Goal: Information Seeking & Learning: Learn about a topic

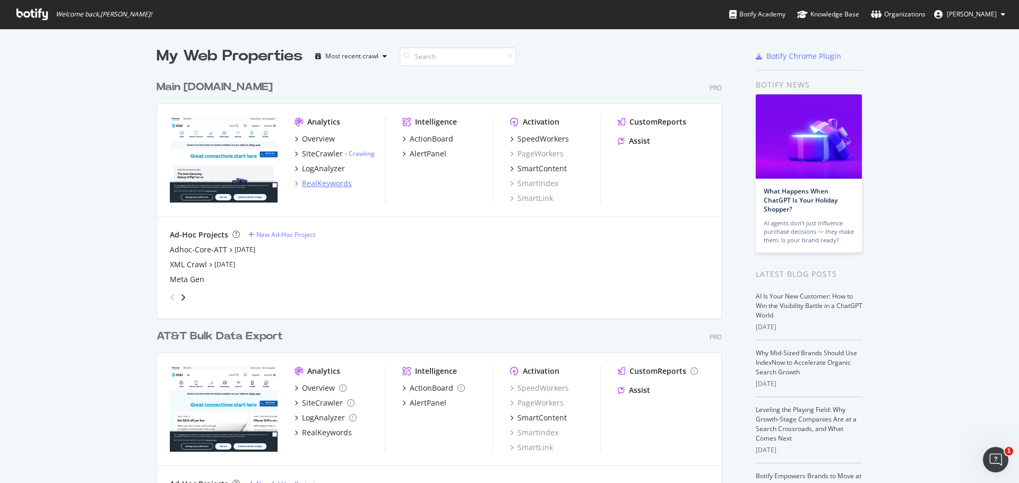
click at [295, 184] on icon "grid" at bounding box center [296, 183] width 3 height 5
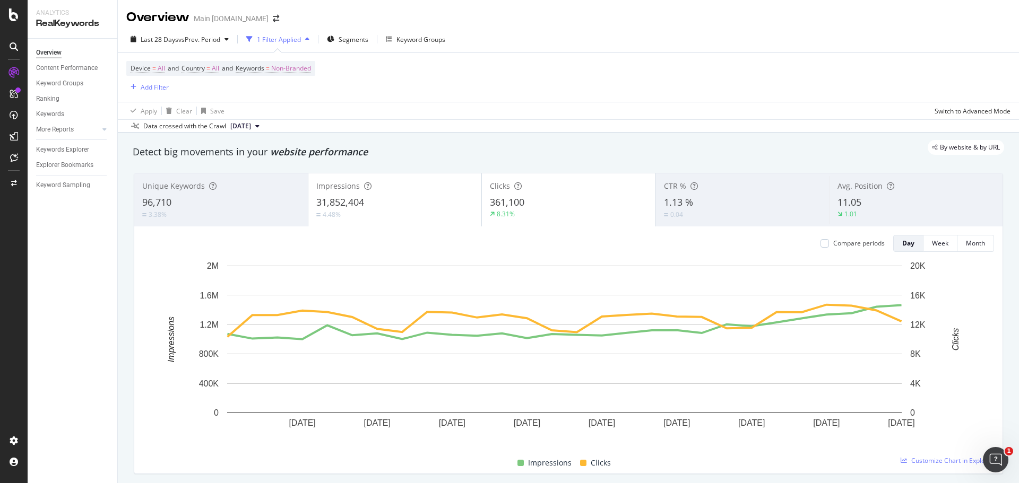
click at [251, 124] on span "2025 Aug. 17th" at bounding box center [240, 127] width 21 height 10
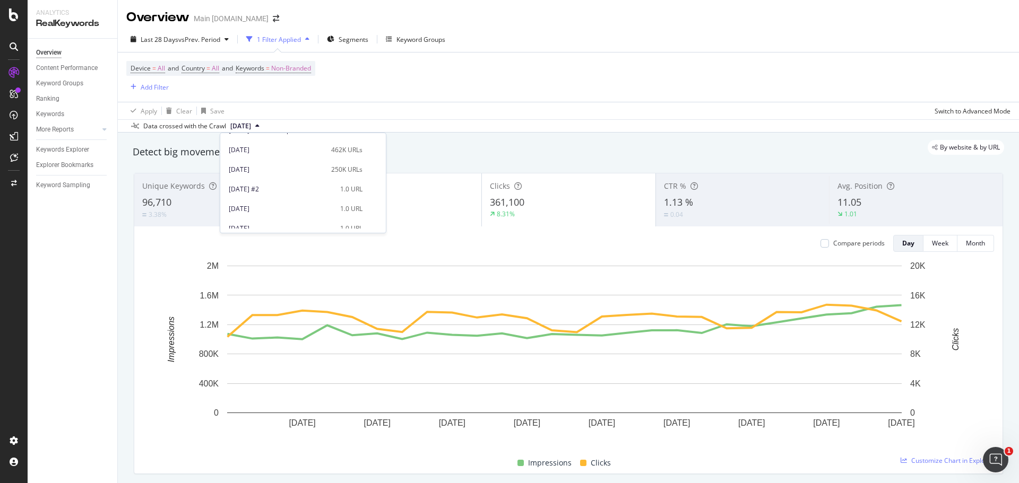
scroll to position [429, 0]
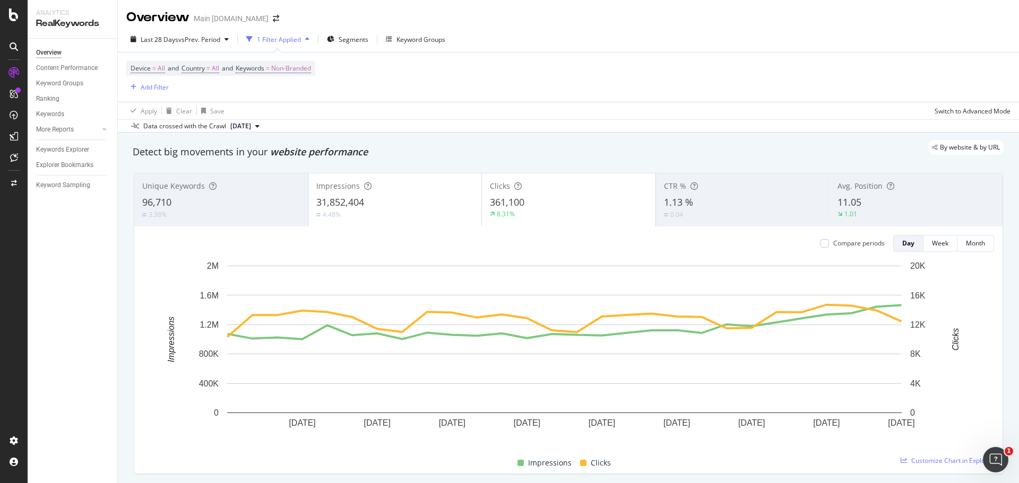
click at [385, 70] on div "Device = All and Country = All and Keywords = Non-Branded Add Filter" at bounding box center [568, 77] width 884 height 49
click at [218, 37] on span "vs Prev. Period" at bounding box center [199, 39] width 42 height 9
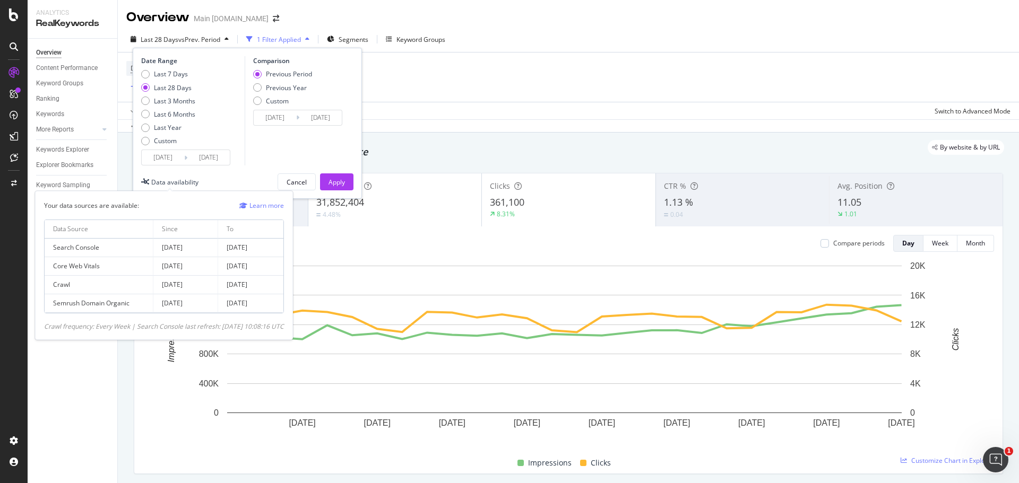
click at [171, 185] on div "Data availability" at bounding box center [174, 182] width 47 height 9
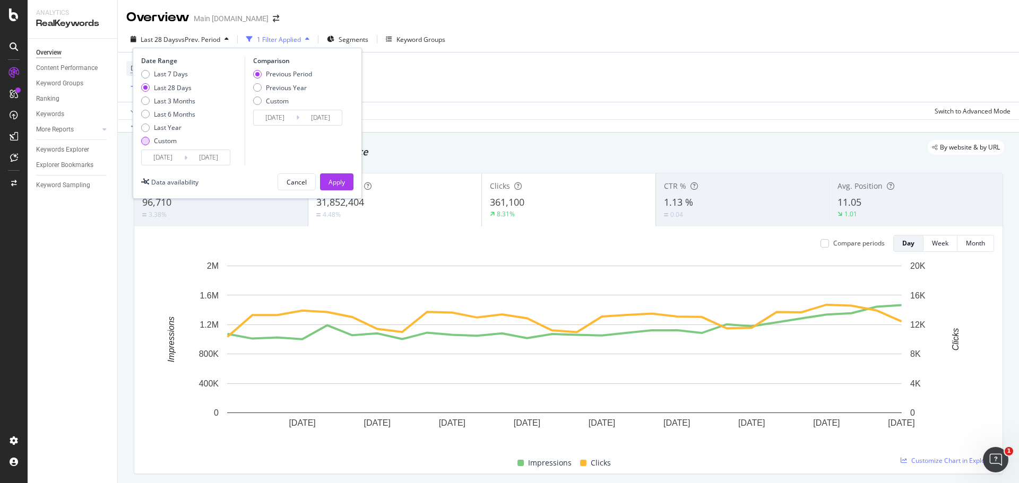
click at [172, 140] on div "Custom" at bounding box center [165, 140] width 23 height 9
click at [172, 158] on input "2025/07/27" at bounding box center [163, 157] width 42 height 15
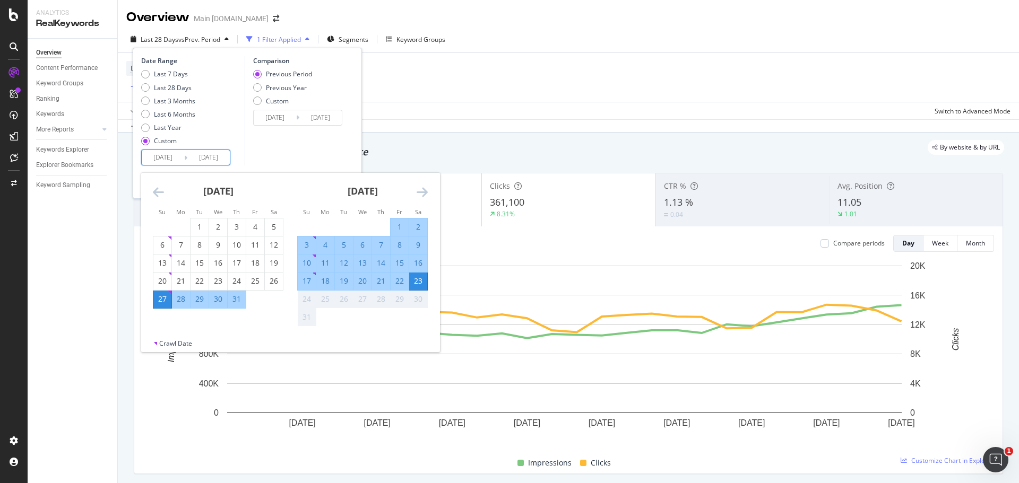
click at [160, 189] on icon "Move backward to switch to the previous month." at bounding box center [158, 192] width 11 height 13
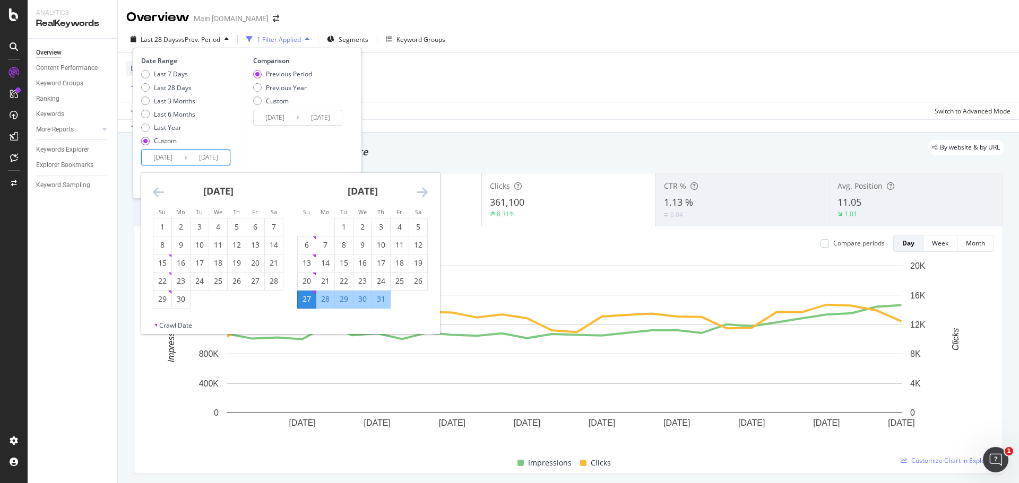
click at [160, 189] on icon "Move backward to switch to the previous month." at bounding box center [158, 192] width 11 height 13
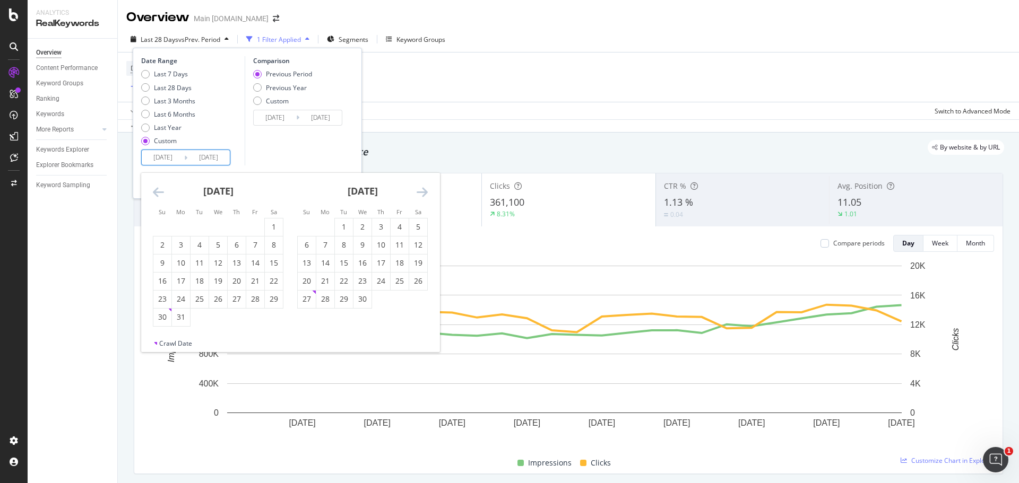
click at [160, 189] on icon "Move backward to switch to the previous month." at bounding box center [158, 192] width 11 height 13
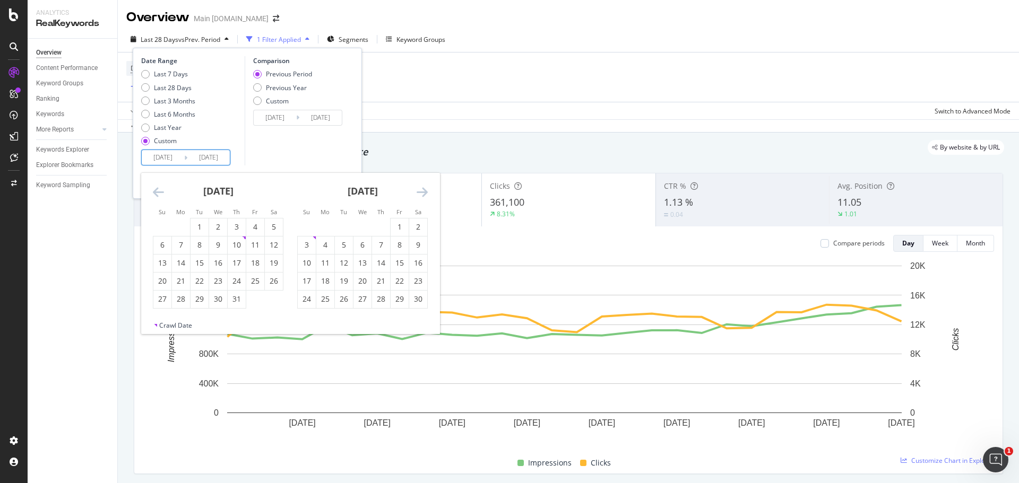
click at [160, 189] on icon "Move backward to switch to the previous month." at bounding box center [158, 192] width 11 height 13
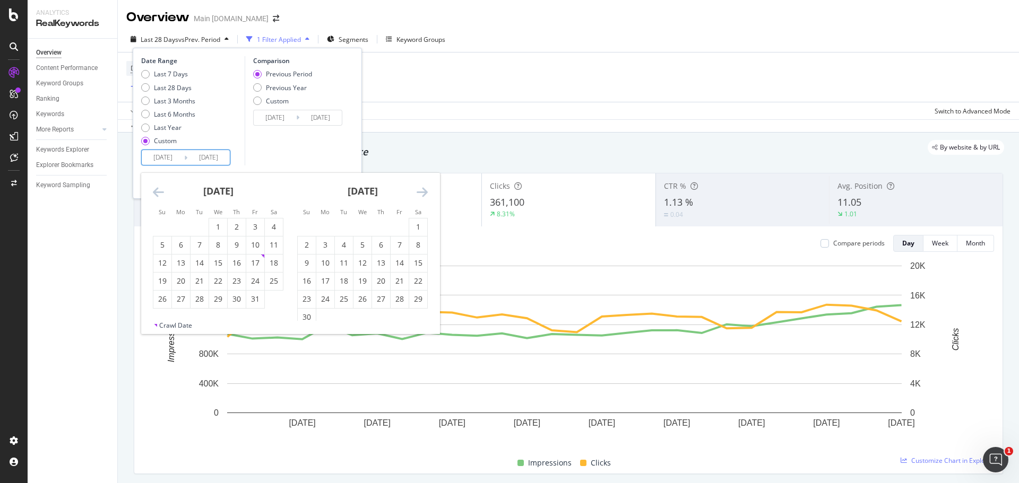
click at [220, 190] on strong "May 2024" at bounding box center [218, 191] width 30 height 13
click at [160, 157] on input "2025/07/27" at bounding box center [163, 157] width 42 height 15
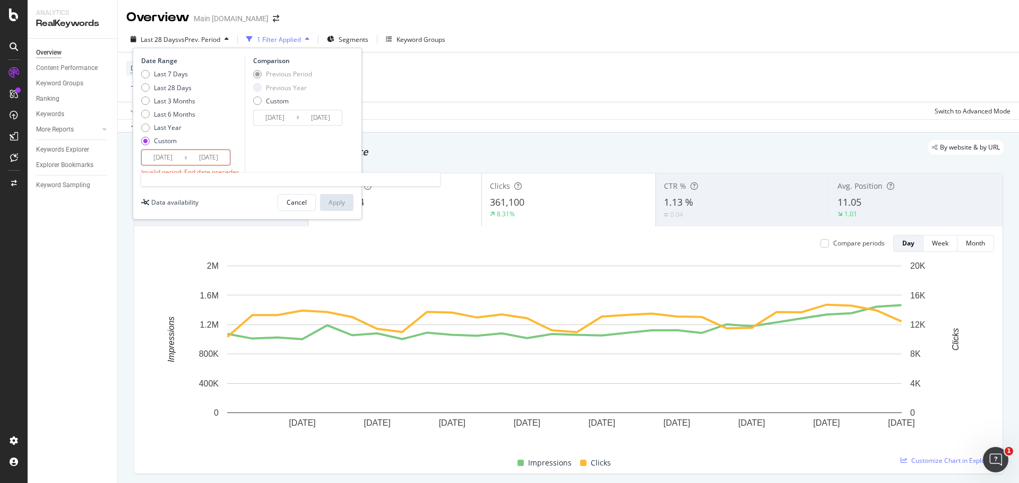
click at [168, 155] on input "2025/07/27" at bounding box center [163, 157] width 42 height 15
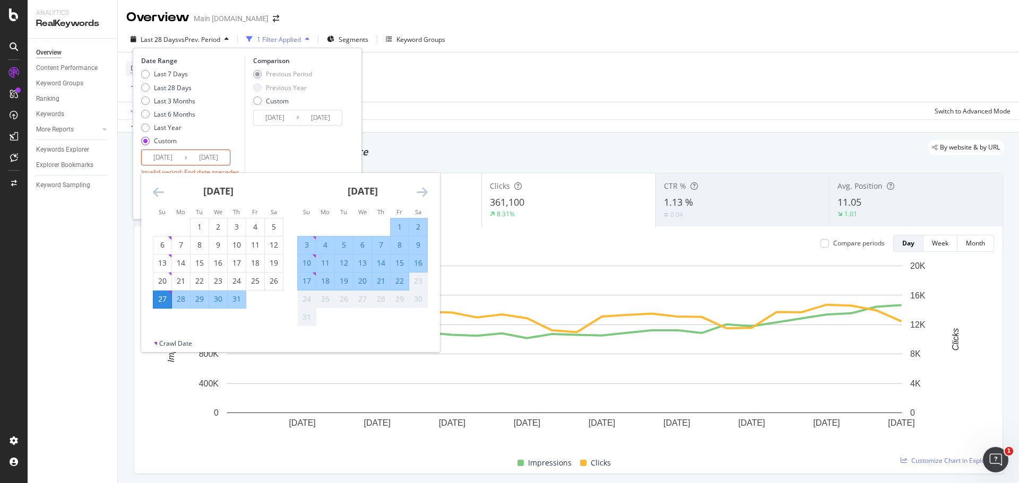
click at [176, 157] on input "2025/07/27" at bounding box center [163, 157] width 42 height 15
type input "2025/07/27"
type input "2025/05/08"
type input "2025/06/30"
type input "2025/07/01"
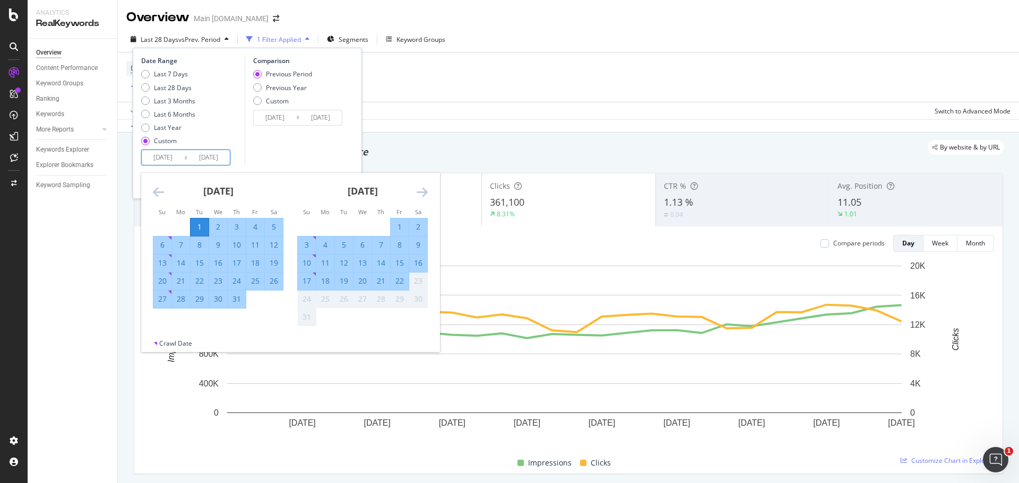
type input "2025/08/23"
click at [152, 155] on input "2025/07/01" at bounding box center [163, 157] width 42 height 15
click at [159, 157] on input "2025/07/01" at bounding box center [163, 157] width 42 height 15
click at [156, 194] on icon "Move backward to switch to the previous month." at bounding box center [158, 192] width 11 height 13
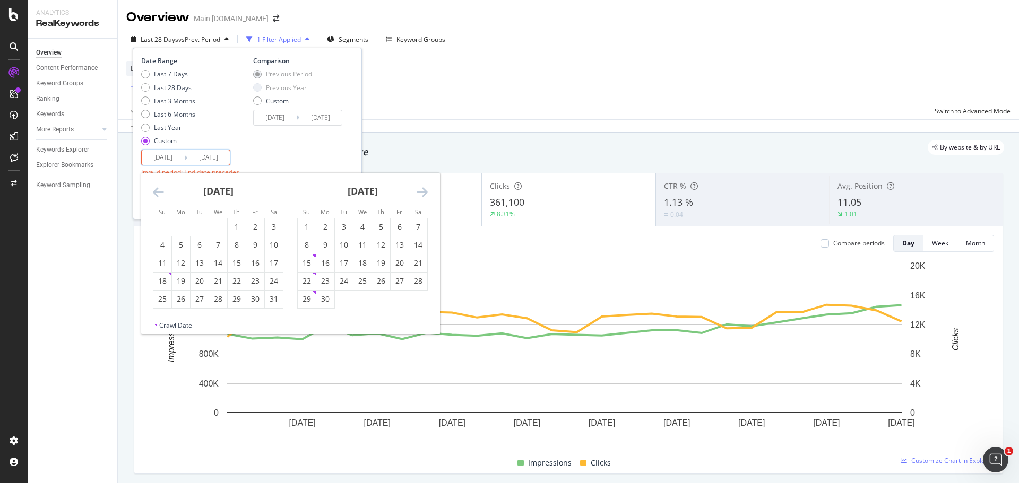
click at [156, 194] on icon "Move backward to switch to the previous month." at bounding box center [158, 192] width 11 height 13
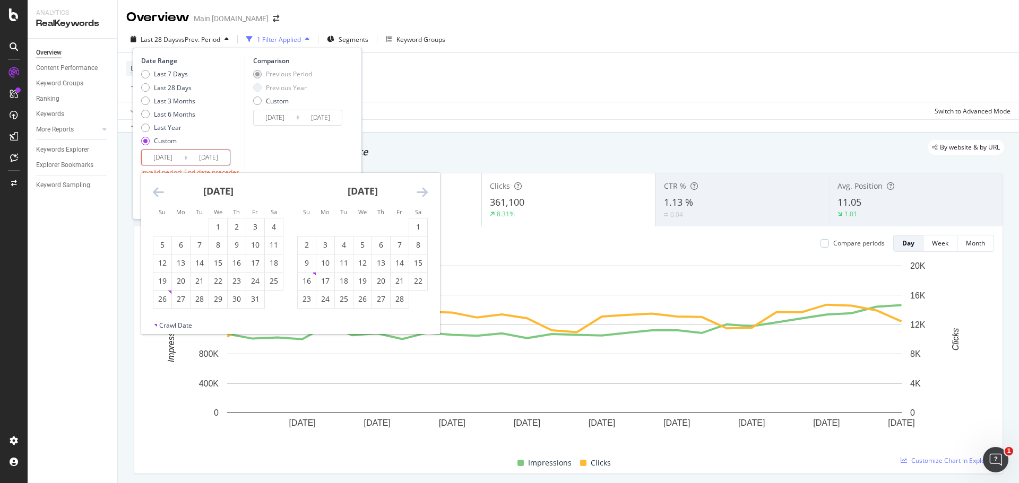
click at [156, 194] on icon "Move backward to switch to the previous month." at bounding box center [158, 192] width 11 height 13
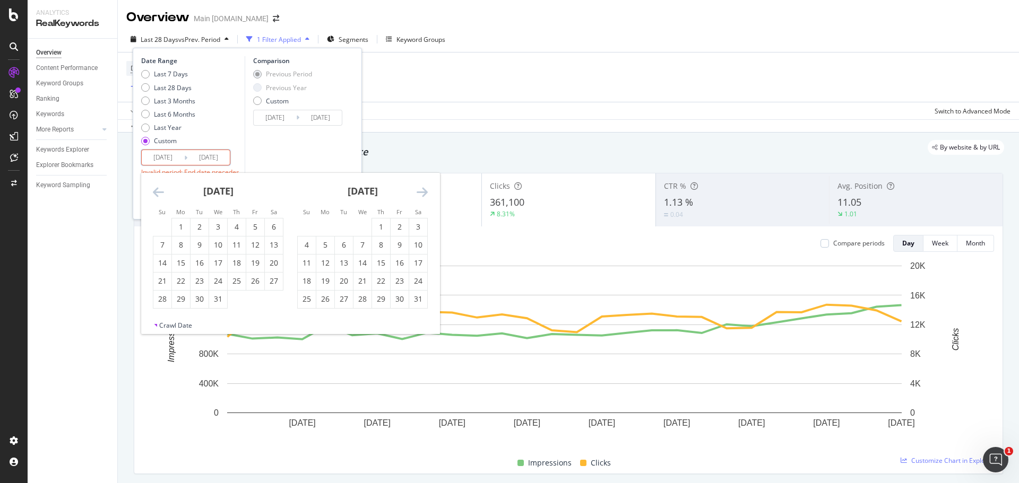
click at [156, 194] on icon "Move backward to switch to the previous month." at bounding box center [158, 192] width 11 height 13
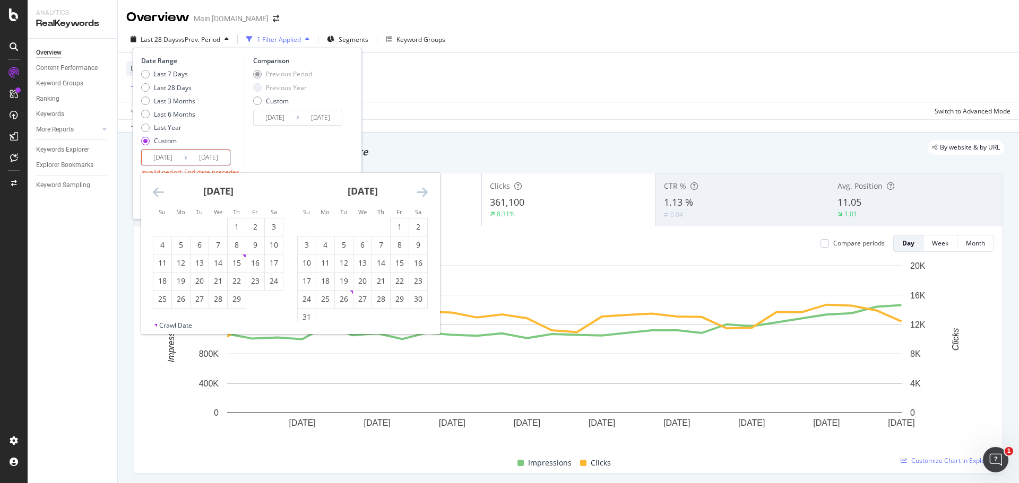
click at [156, 194] on icon "Move backward to switch to the previous month." at bounding box center [158, 192] width 11 height 13
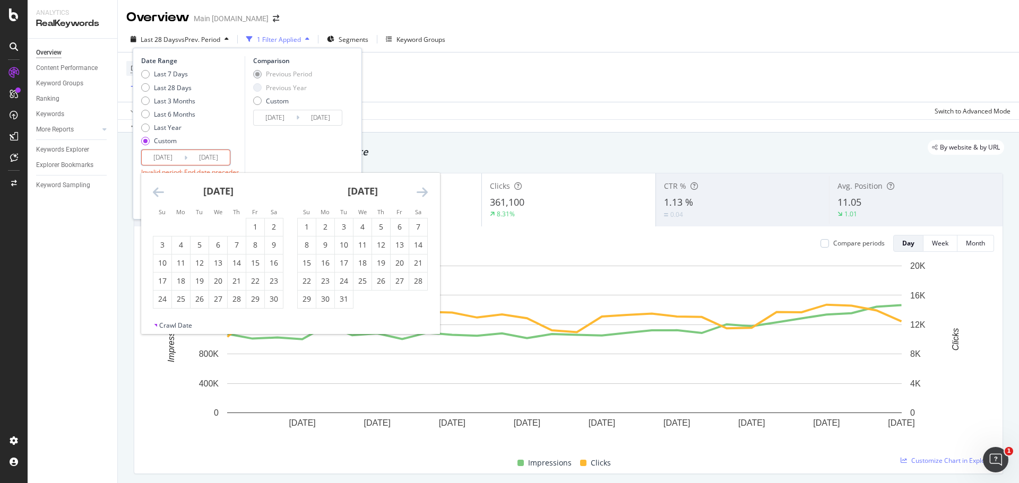
click at [156, 194] on icon "Move backward to switch to the previous month." at bounding box center [158, 192] width 11 height 13
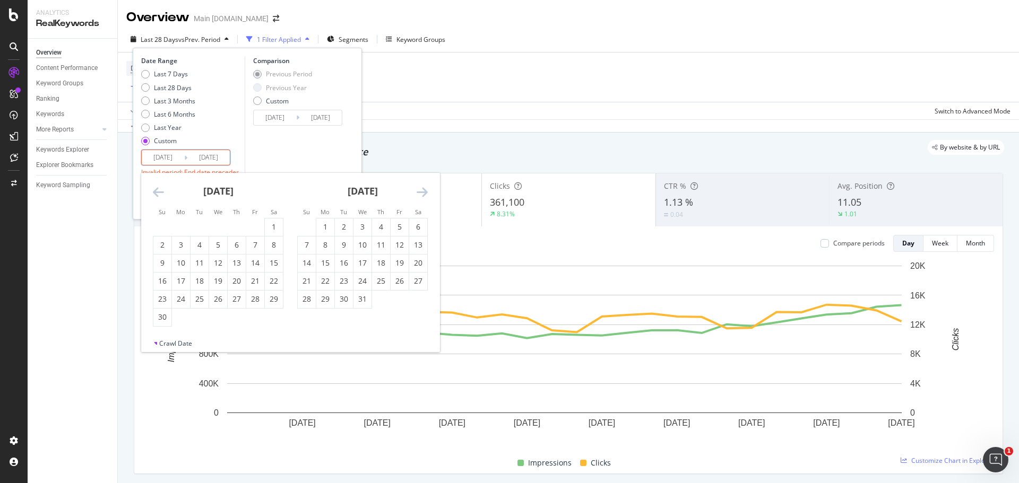
click at [156, 194] on icon "Move backward to switch to the previous month." at bounding box center [158, 192] width 11 height 13
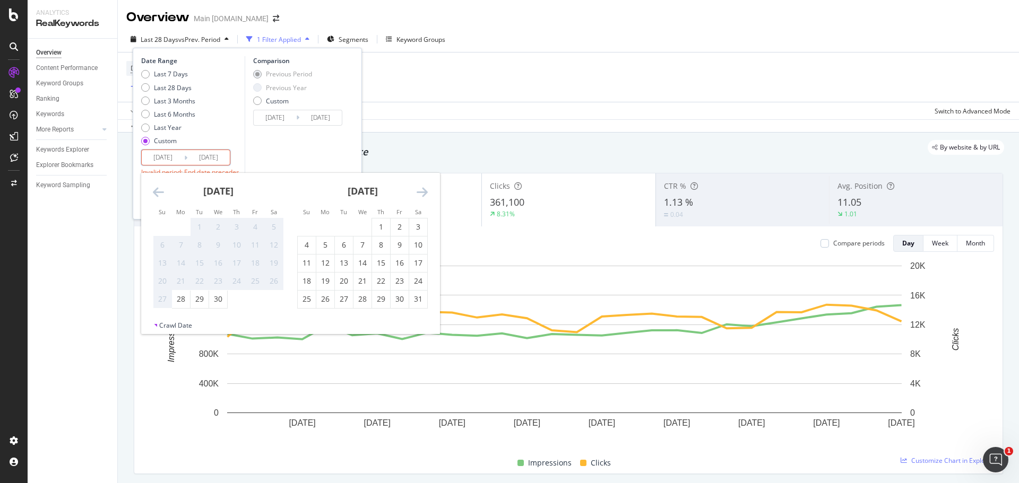
click at [156, 194] on icon "Move backward to switch to the previous month." at bounding box center [158, 192] width 11 height 13
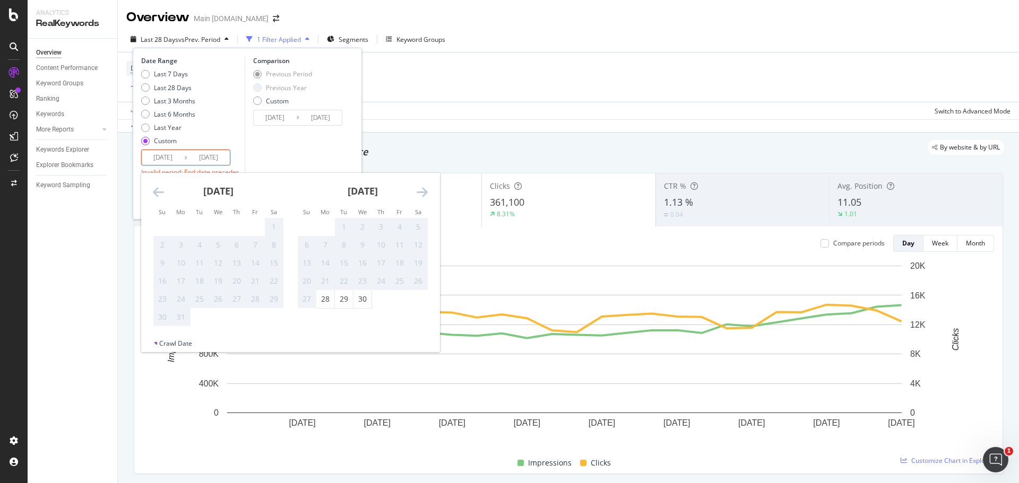
click at [156, 194] on icon "Move backward to switch to the previous month." at bounding box center [158, 192] width 11 height 13
click at [422, 190] on icon "Move forward to switch to the next month." at bounding box center [422, 192] width 11 height 13
click at [423, 189] on icon "Move forward to switch to the next month." at bounding box center [422, 192] width 11 height 13
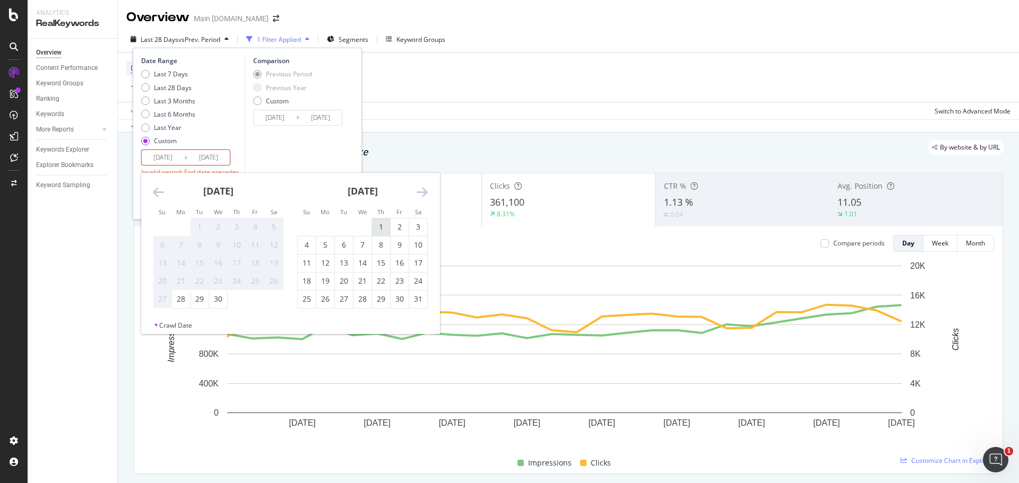
click at [377, 223] on div "1" at bounding box center [381, 227] width 18 height 11
type input "[DATE]"
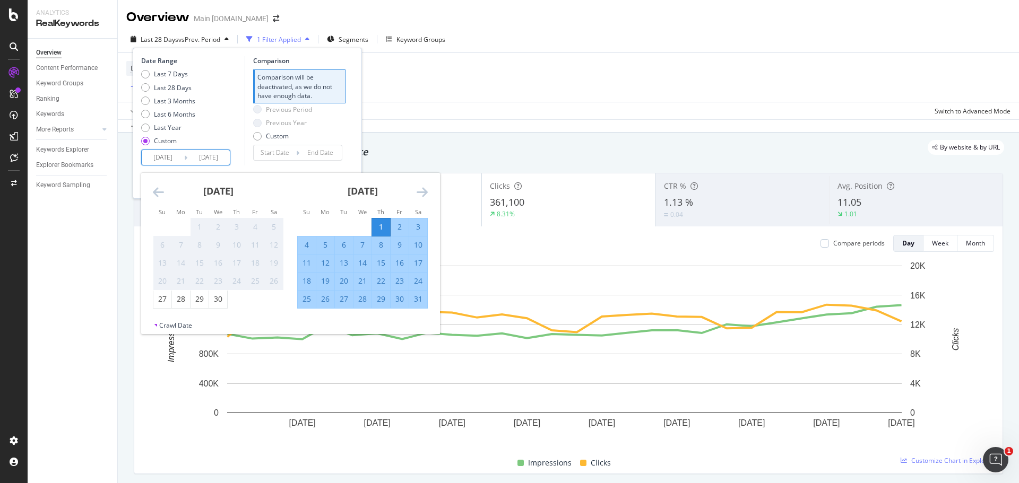
click at [415, 295] on div "31" at bounding box center [418, 299] width 18 height 11
type input "[DATE]"
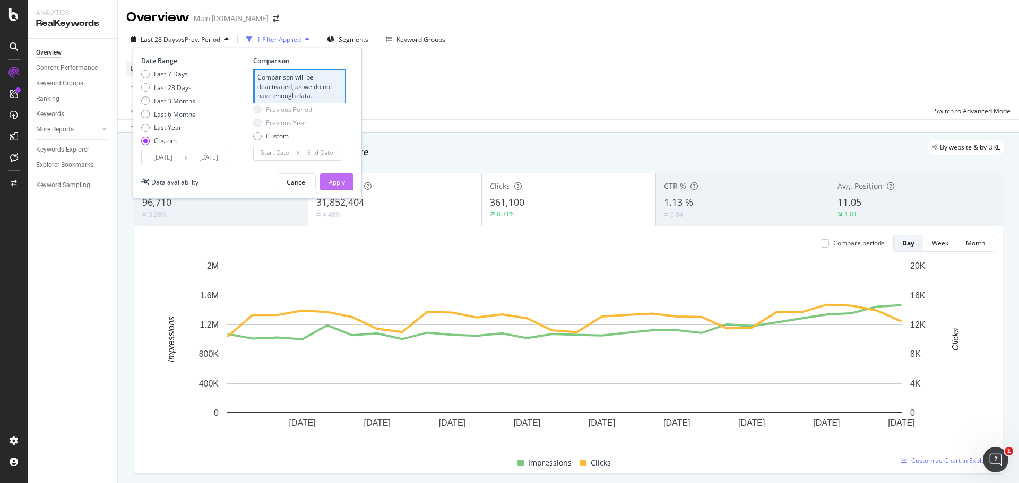
click at [338, 179] on div "Apply" at bounding box center [336, 182] width 16 height 9
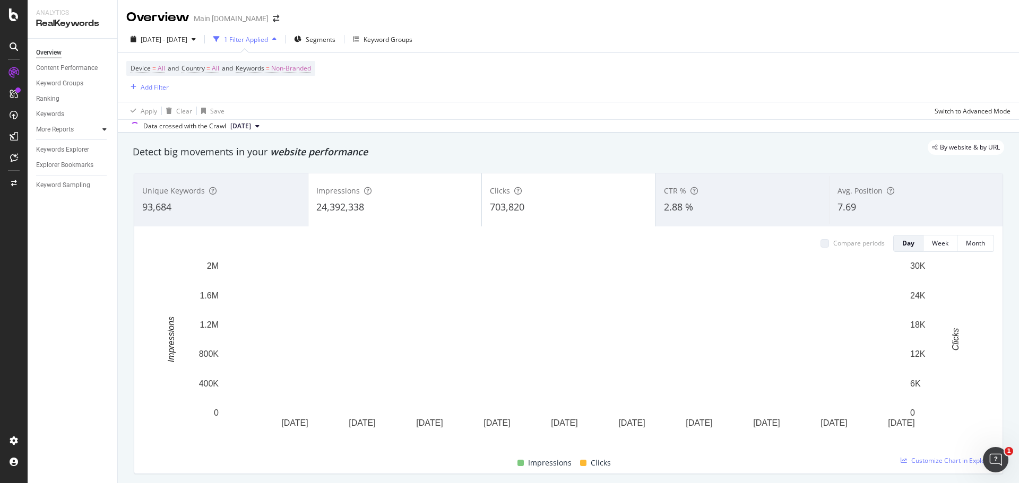
click at [107, 128] on div at bounding box center [104, 129] width 11 height 11
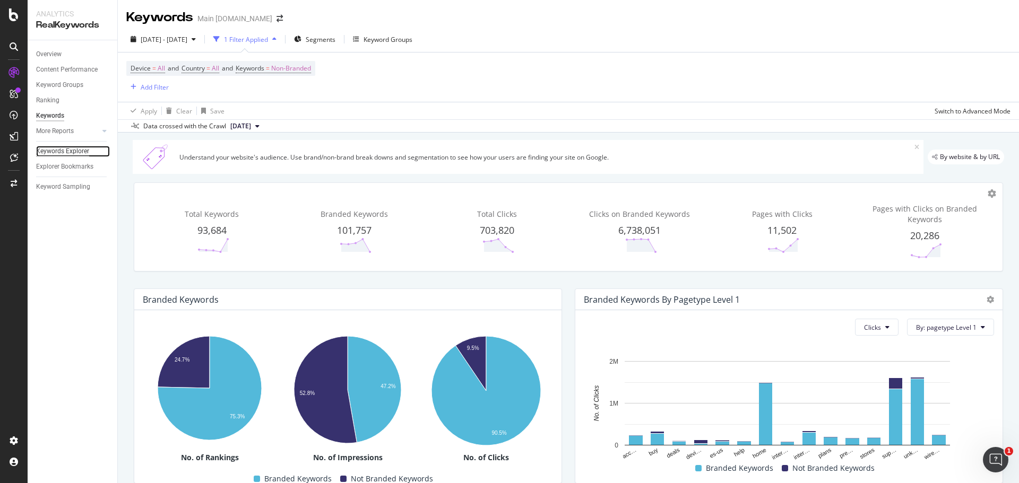
click at [74, 152] on div "Keywords Explorer" at bounding box center [62, 151] width 53 height 11
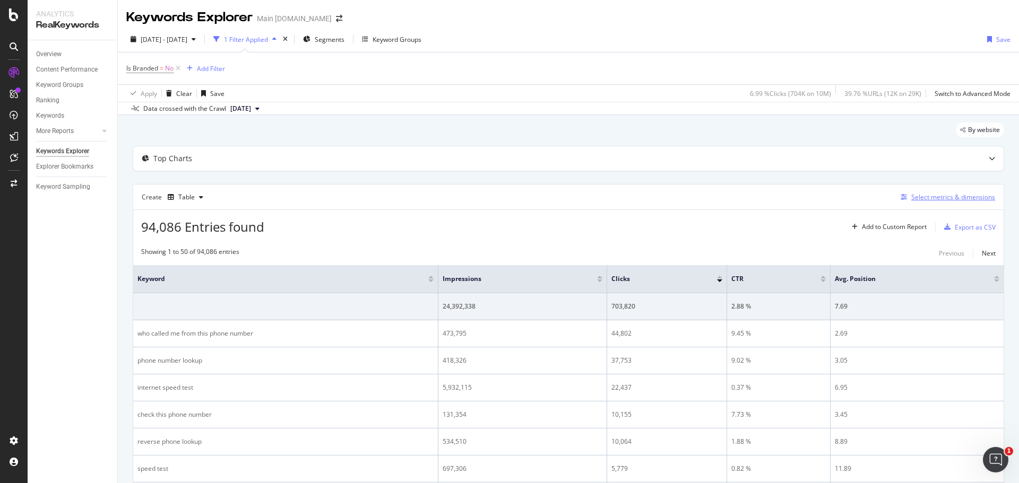
click at [919, 194] on div "Select metrics & dimensions" at bounding box center [953, 197] width 84 height 9
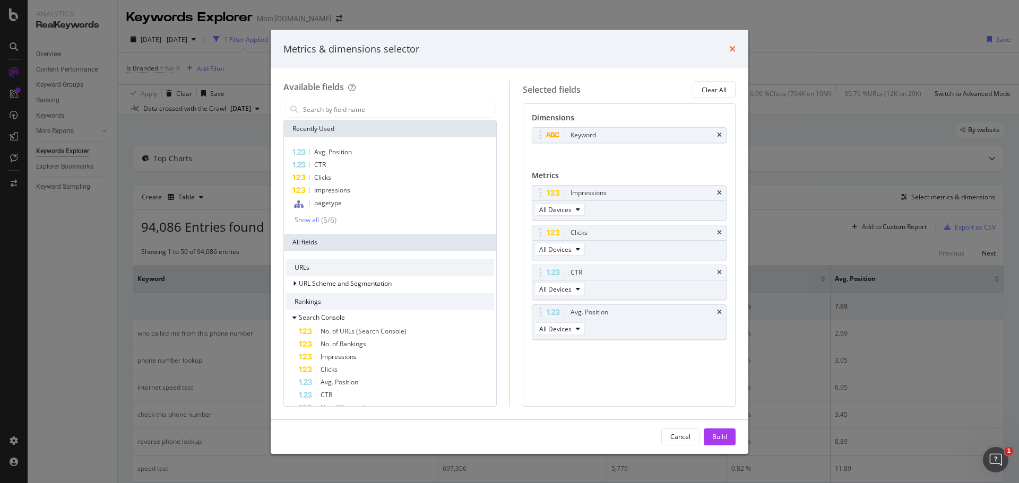
click at [732, 50] on icon "times" at bounding box center [732, 49] width 6 height 8
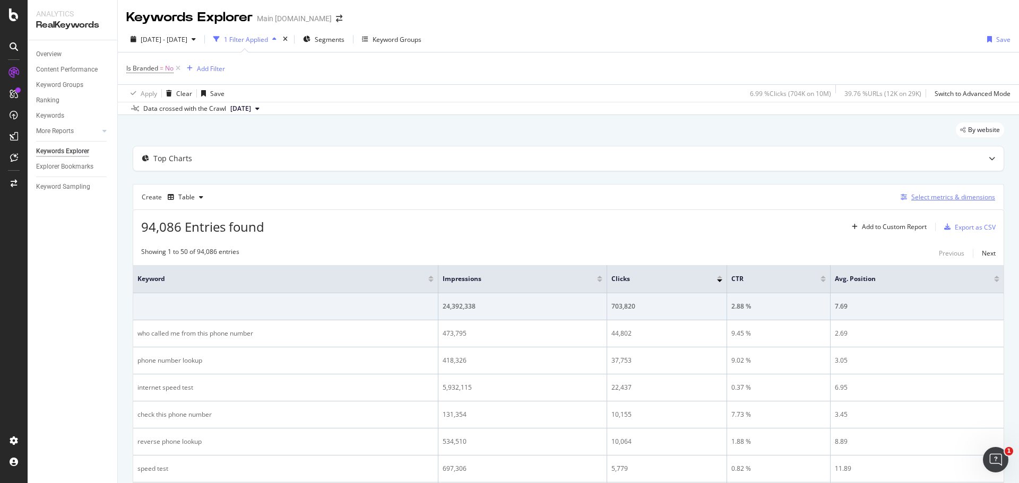
click at [929, 195] on div "Select metrics & dimensions" at bounding box center [953, 197] width 84 height 9
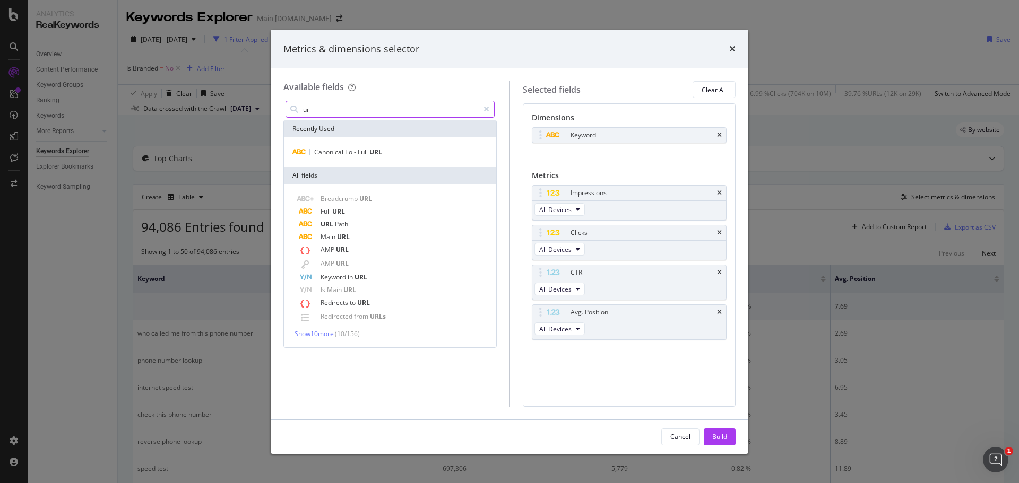
type input "u"
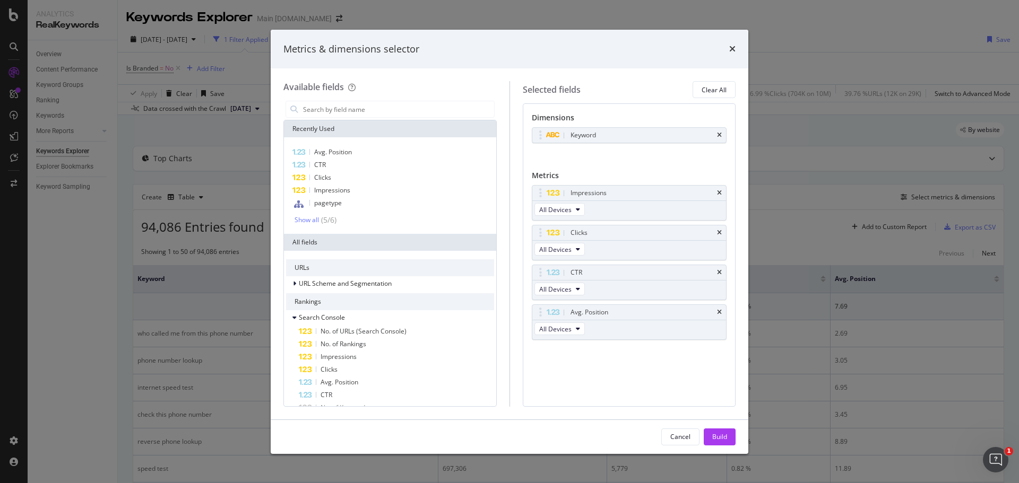
scroll to position [53, 0]
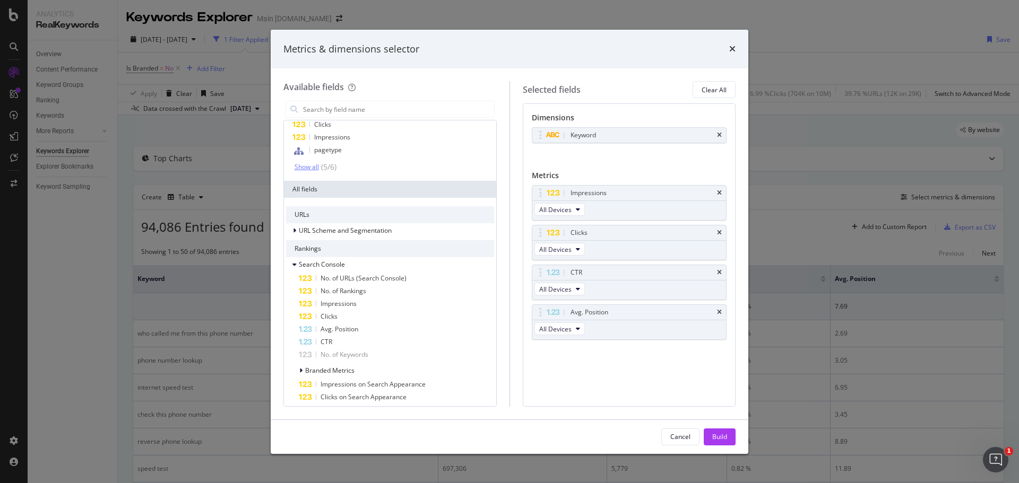
click at [315, 166] on div "Show all" at bounding box center [307, 166] width 24 height 7
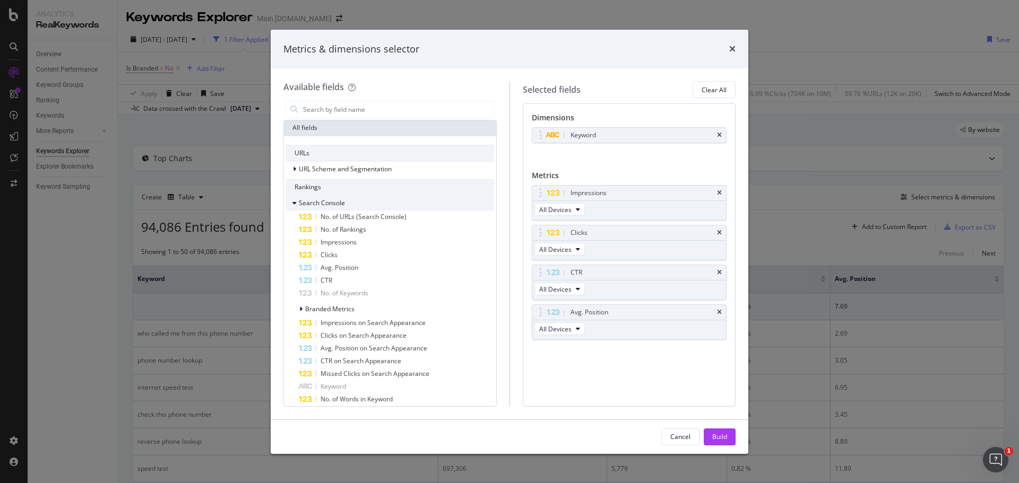
scroll to position [106, 0]
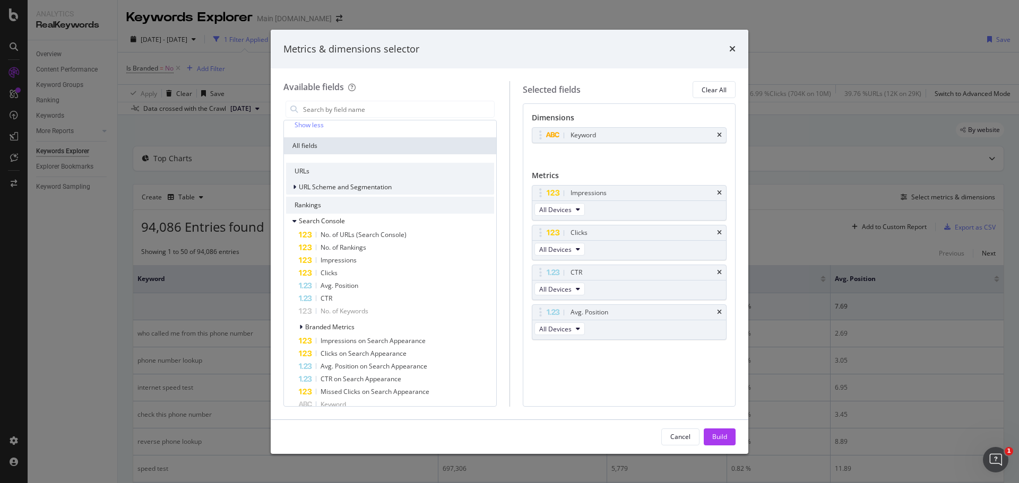
click at [370, 185] on span "URL Scheme and Segmentation" at bounding box center [345, 187] width 93 height 9
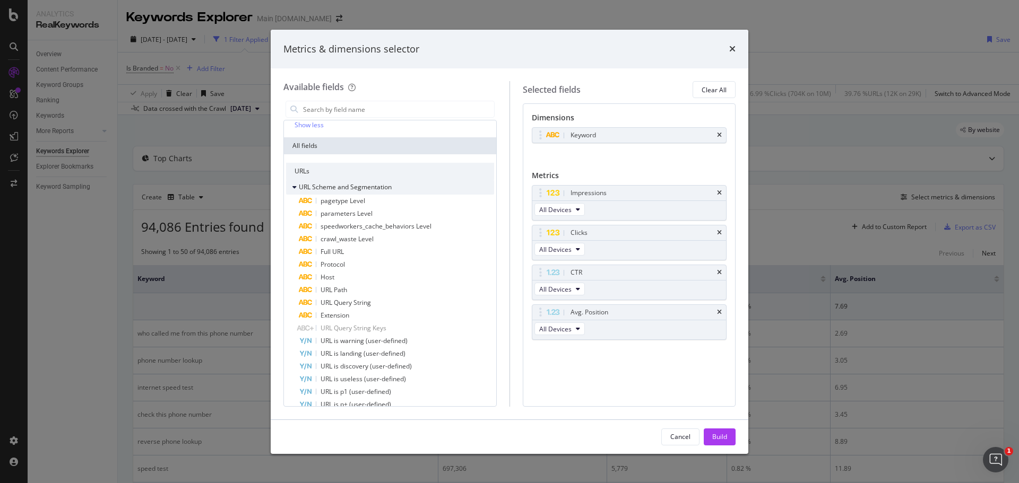
click at [370, 186] on span "URL Scheme and Segmentation" at bounding box center [345, 187] width 93 height 9
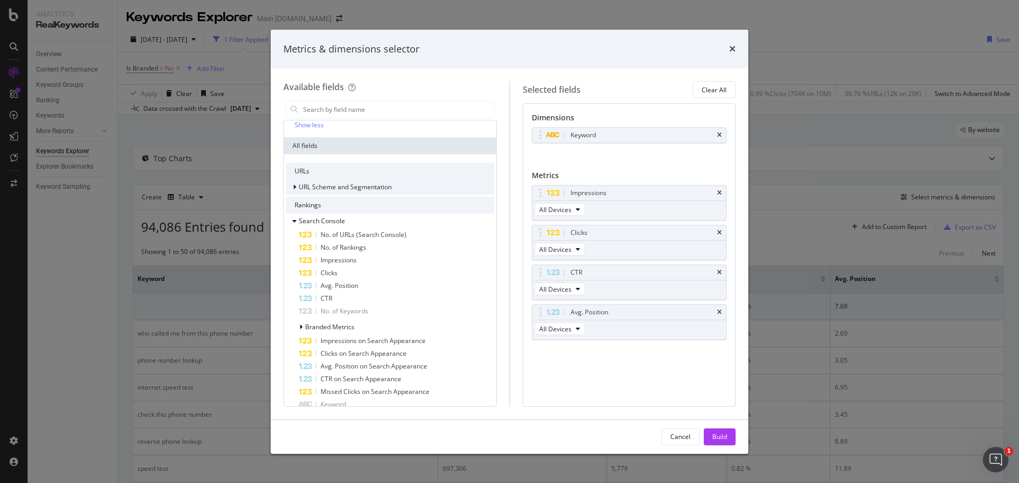
click at [370, 186] on span "URL Scheme and Segmentation" at bounding box center [345, 187] width 93 height 9
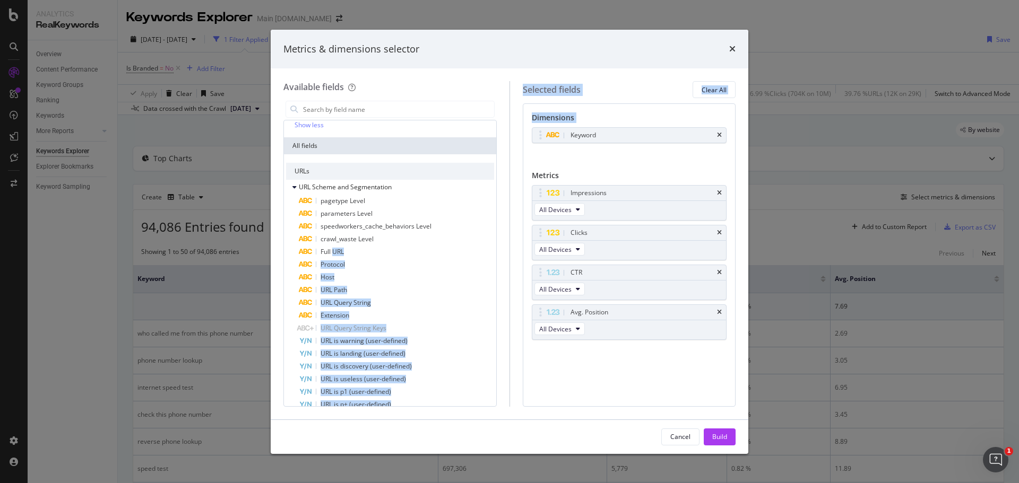
drag, startPoint x: 333, startPoint y: 250, endPoint x: 491, endPoint y: 215, distance: 162.6
click at [586, 155] on div "Available fields Recently Used Avg. Position CTR Clicks Impressions pagetype Ca…" at bounding box center [509, 243] width 452 height 325
click at [360, 252] on div "Full URL" at bounding box center [396, 252] width 195 height 13
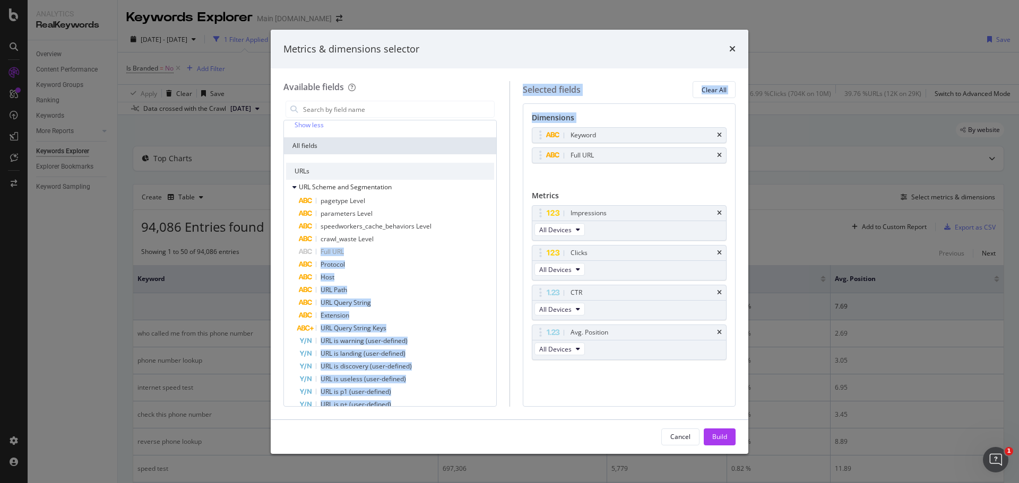
click at [570, 176] on div "Keyword Full URL You can use this field as a dimension" at bounding box center [629, 156] width 195 height 59
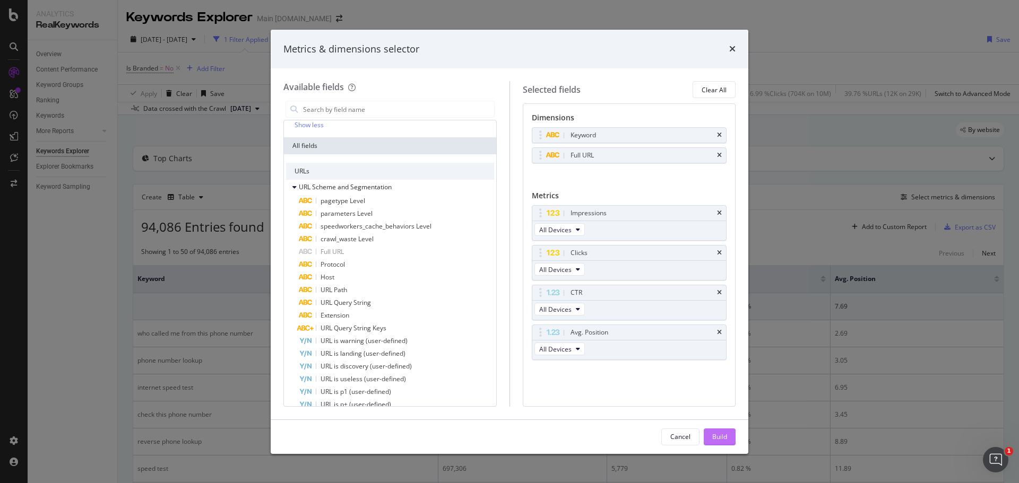
click at [726, 438] on div "Build" at bounding box center [719, 436] width 15 height 9
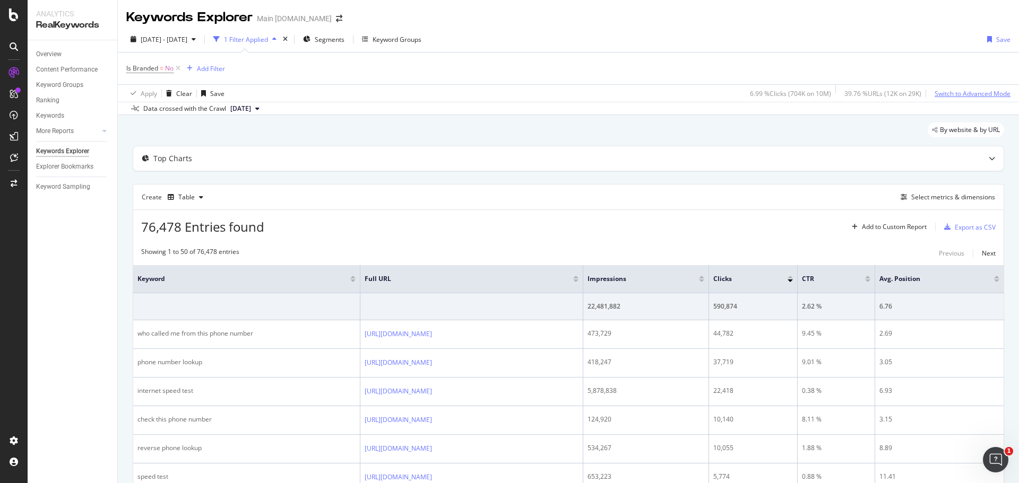
click at [961, 92] on div "Switch to Advanced Mode" at bounding box center [972, 93] width 76 height 9
click at [969, 228] on div "Export as CSV" at bounding box center [975, 227] width 41 height 9
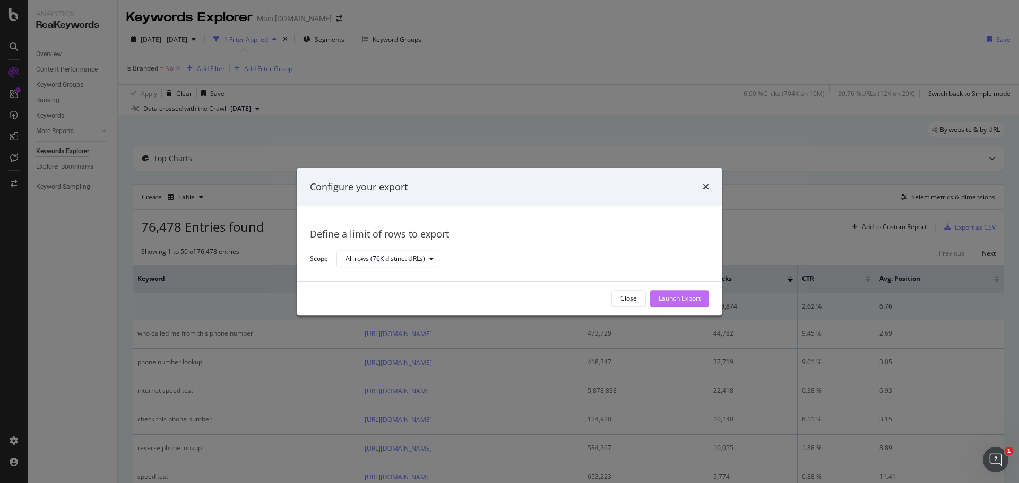
click at [686, 295] on div "Launch Export" at bounding box center [680, 299] width 42 height 9
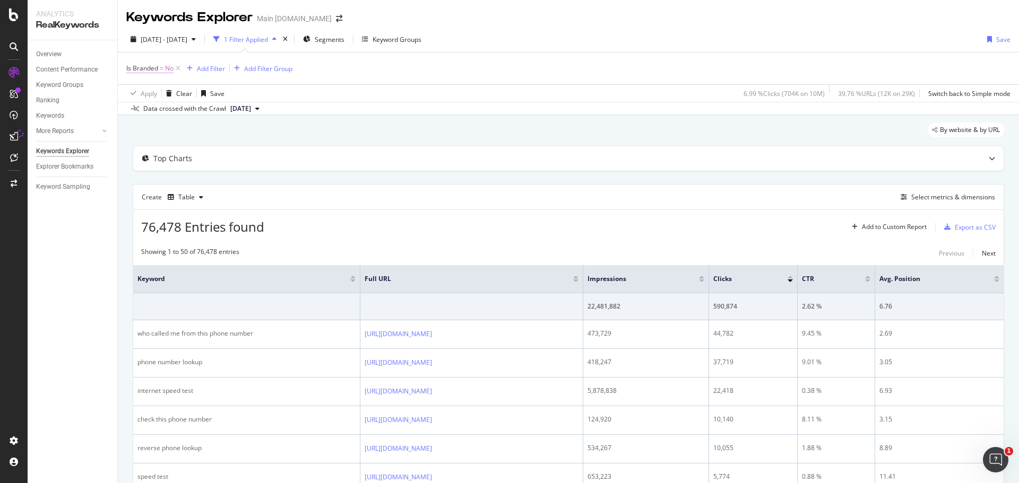
click at [149, 70] on span "Is Branded" at bounding box center [142, 68] width 32 height 9
click at [143, 94] on span "No" at bounding box center [140, 93] width 8 height 9
click at [148, 115] on span "Yes" at bounding box center [146, 115] width 11 height 9
click at [247, 114] on div "Apply" at bounding box center [244, 115] width 16 height 9
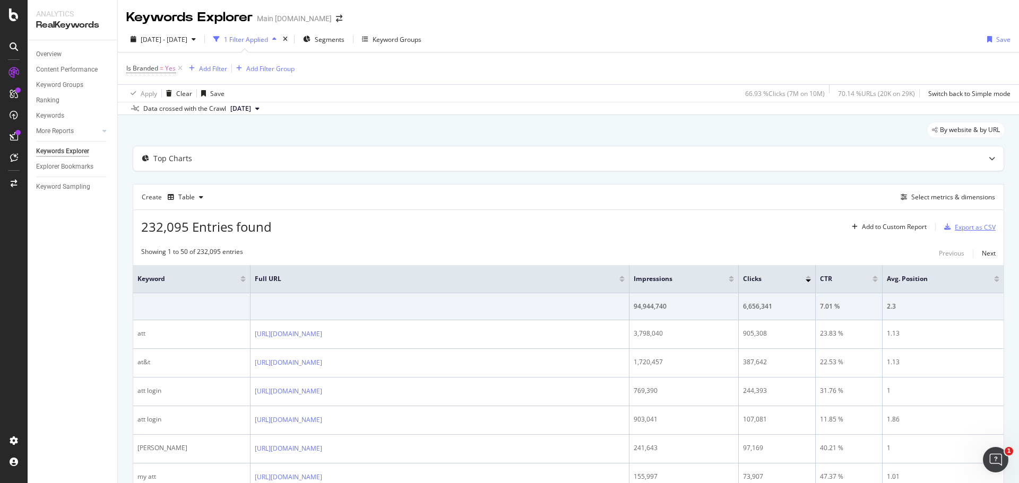
click at [955, 228] on div "Export as CSV" at bounding box center [975, 227] width 41 height 9
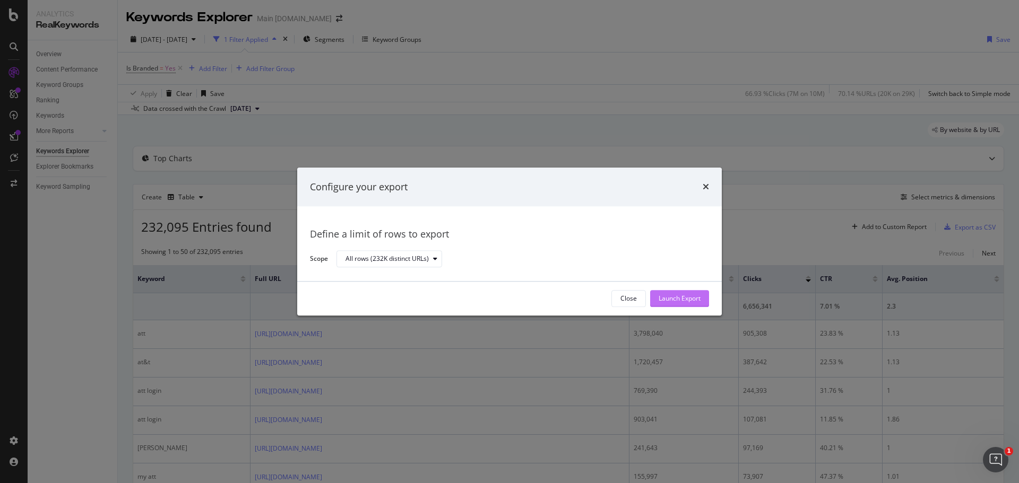
click at [681, 295] on div "Launch Export" at bounding box center [680, 299] width 42 height 9
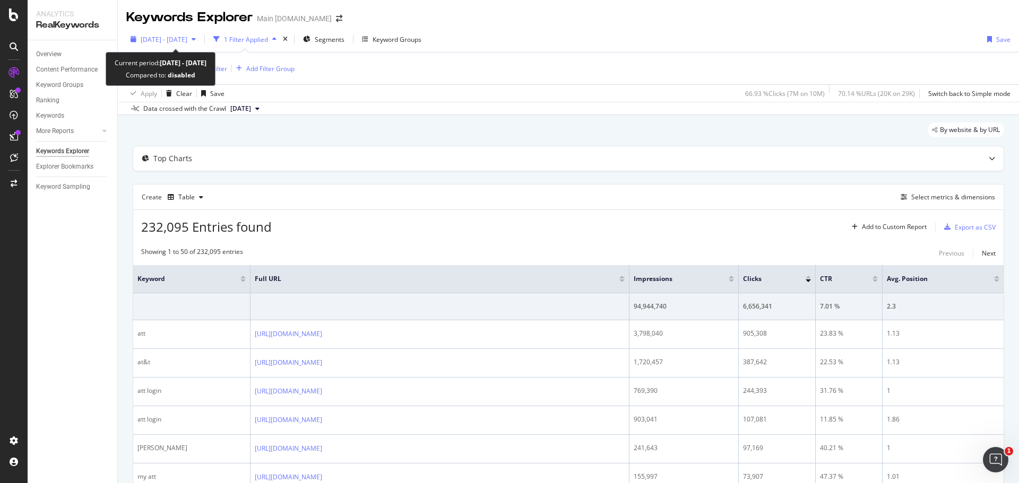
click at [187, 36] on span "[DATE] - [DATE]" at bounding box center [164, 39] width 47 height 9
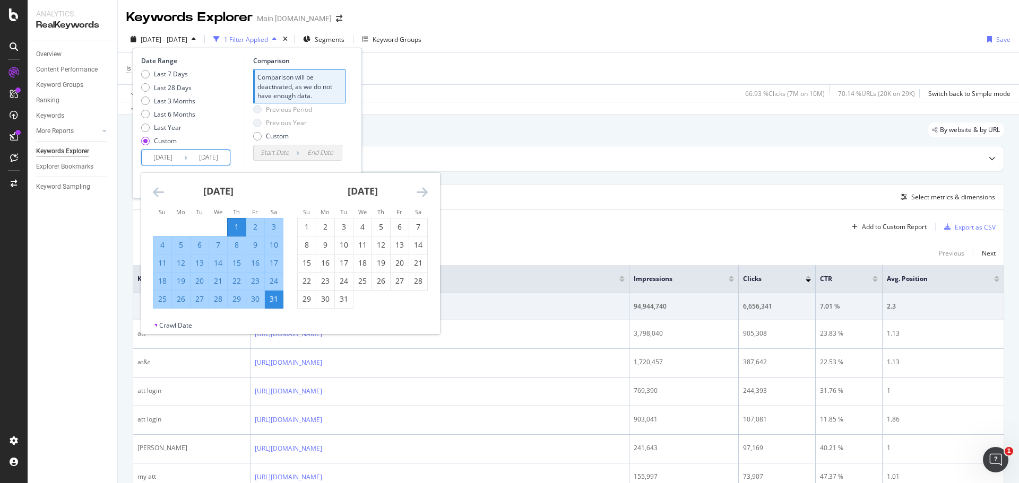
click at [175, 157] on input "[DATE]" at bounding box center [163, 157] width 42 height 15
click at [311, 228] on div "1" at bounding box center [307, 227] width 18 height 11
type input "[DATE]"
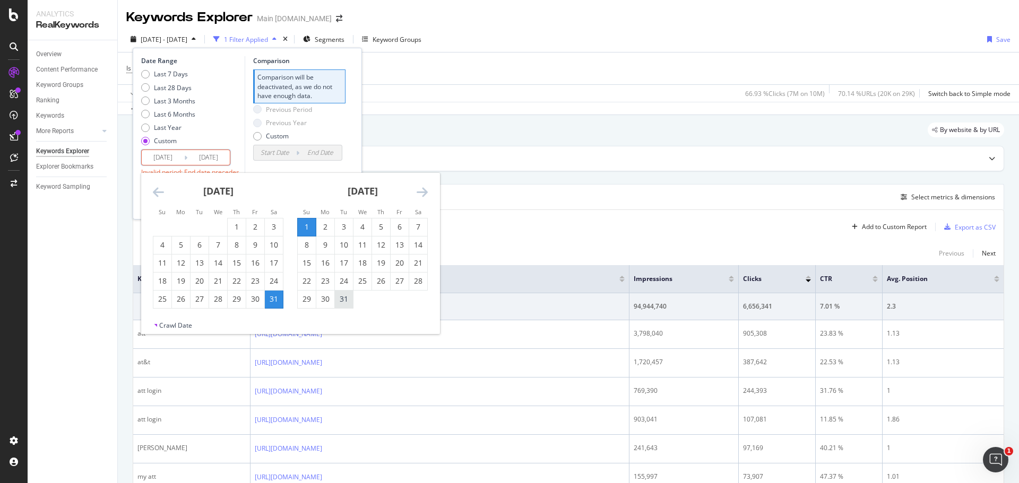
click at [345, 302] on div "31" at bounding box center [344, 299] width 18 height 11
type input "[DATE]"
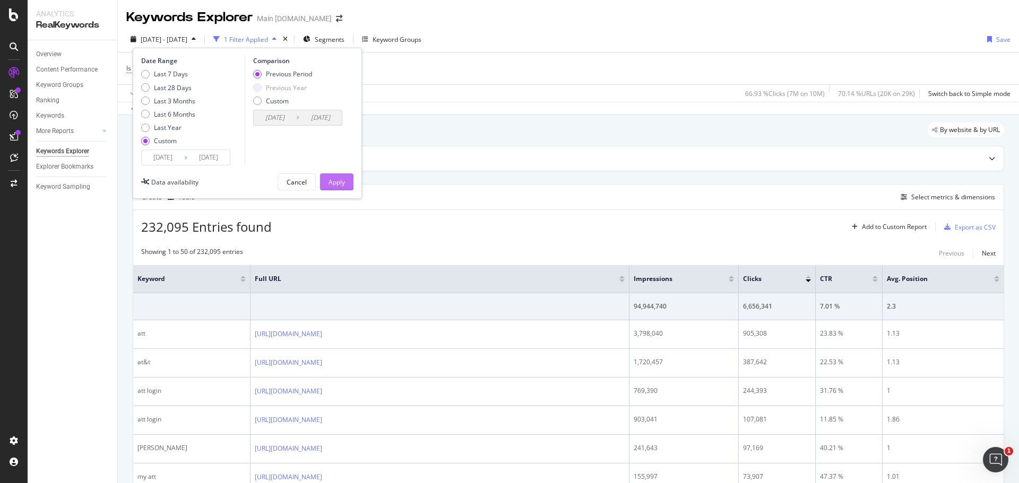
click at [339, 178] on div "Apply" at bounding box center [336, 182] width 16 height 9
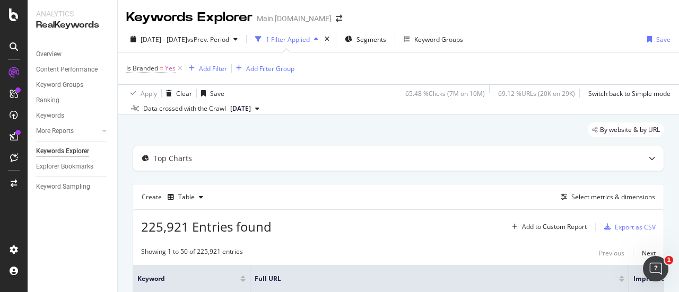
click at [571, 29] on div "[DATE] - [DATE] vs Prev. Period 1 Filter Applied Segments Keyword Groups Save I…" at bounding box center [398, 71] width 561 height 89
